Goal: Task Accomplishment & Management: Manage account settings

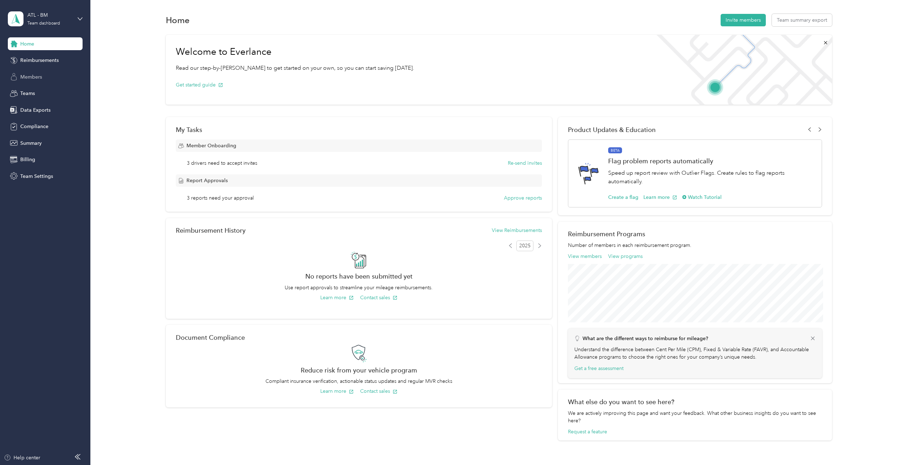
click at [36, 81] on div "Members" at bounding box center [45, 76] width 75 height 13
